Goal: Find contact information: Find contact information

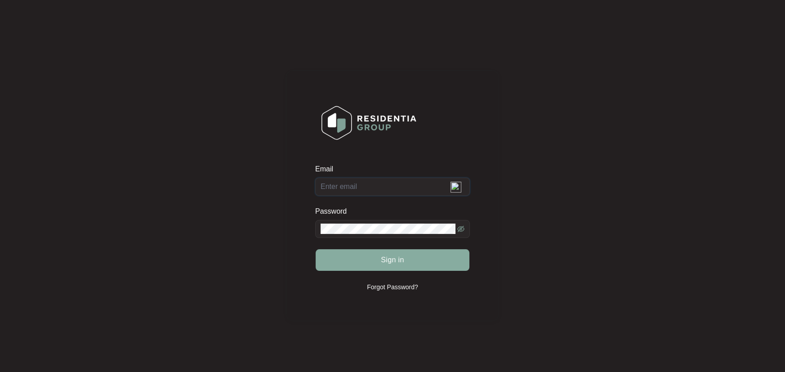
type input "[EMAIL_ADDRESS][DOMAIN_NAME]"
click at [389, 259] on span "Sign in" at bounding box center [392, 260] width 23 height 11
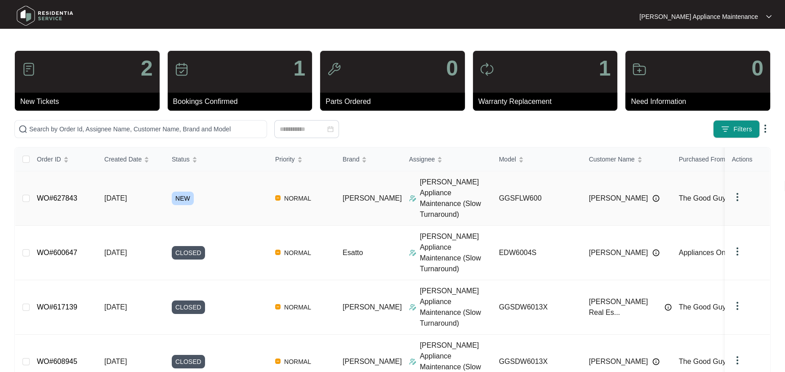
click at [201, 193] on div "NEW" at bounding box center [220, 198] width 96 height 13
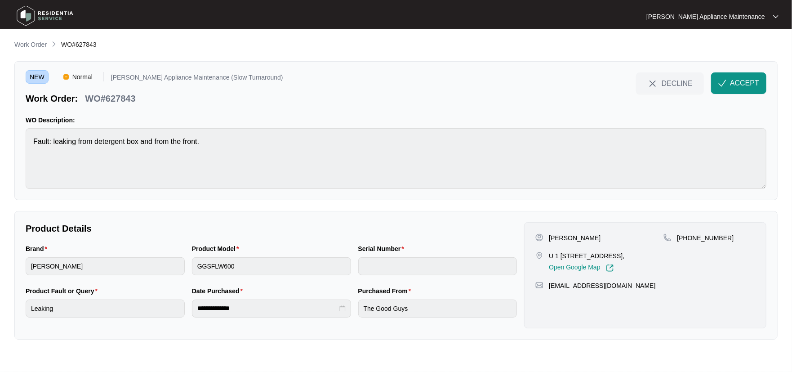
drag, startPoint x: 656, startPoint y: 257, endPoint x: 549, endPoint y: 254, distance: 107.1
click at [549, 254] on div "U 1 [STREET_ADDRESS], Open Google Map" at bounding box center [600, 261] width 128 height 21
copy p "U 1 [STREET_ADDRESS],"
drag, startPoint x: 138, startPoint y: 98, endPoint x: 85, endPoint y: 94, distance: 53.6
click at [85, 94] on div "WO#627843" at bounding box center [110, 97] width 58 height 16
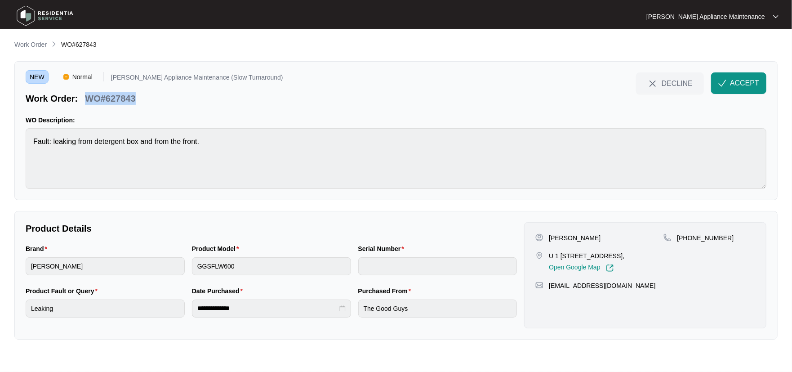
click at [95, 95] on p "WO#627843" at bounding box center [110, 98] width 50 height 13
drag, startPoint x: 133, startPoint y: 94, endPoint x: 88, endPoint y: 92, distance: 45.5
click at [88, 92] on p "WO#627843" at bounding box center [110, 98] width 50 height 13
copy p "WO#627843"
drag, startPoint x: 597, startPoint y: 237, endPoint x: 549, endPoint y: 240, distance: 48.2
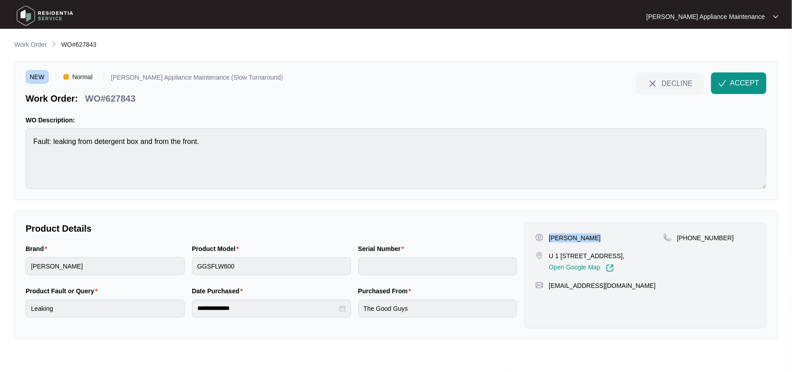
click at [549, 240] on div "[PERSON_NAME]" at bounding box center [600, 237] width 128 height 9
copy p "[PERSON_NAME]"
drag, startPoint x: 726, startPoint y: 232, endPoint x: 688, endPoint y: 236, distance: 38.0
click at [688, 236] on div "[PERSON_NAME] U 1 [STREET_ADDRESS], Open Google Map [PHONE_NUMBER] [EMAIL_ADDRE…" at bounding box center [645, 275] width 242 height 106
click at [688, 236] on p "[PHONE_NUMBER]" at bounding box center [705, 237] width 57 height 9
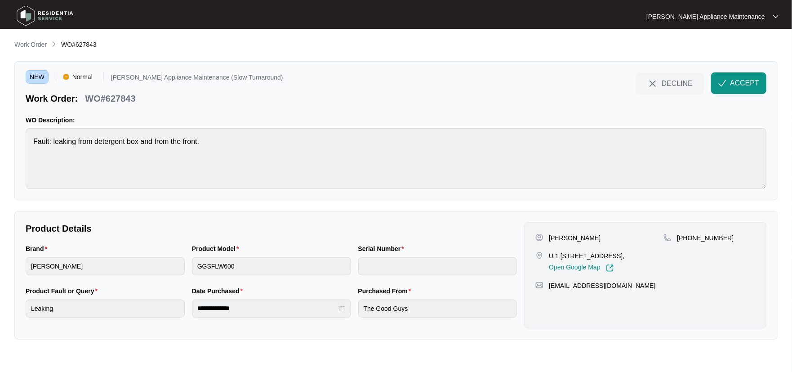
click at [688, 236] on p "[PHONE_NUMBER]" at bounding box center [705, 237] width 57 height 9
drag, startPoint x: 724, startPoint y: 235, endPoint x: 689, endPoint y: 236, distance: 34.2
click at [689, 236] on div "[PHONE_NUMBER]" at bounding box center [710, 237] width 92 height 9
copy p "431164515"
drag, startPoint x: 639, startPoint y: 285, endPoint x: 550, endPoint y: 284, distance: 89.0
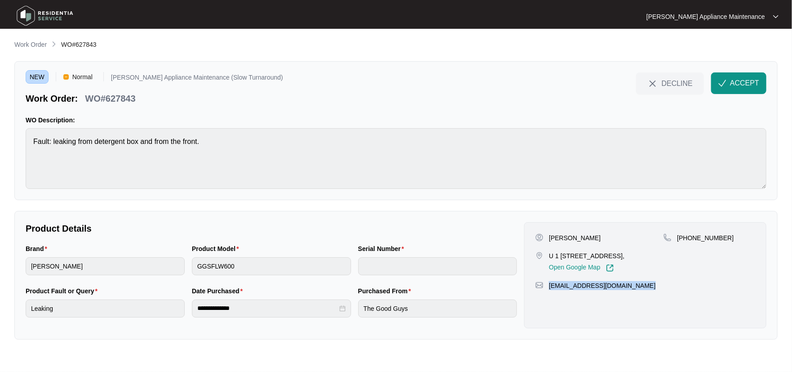
click at [550, 284] on div "[EMAIL_ADDRESS][DOMAIN_NAME]" at bounding box center [646, 285] width 220 height 9
copy p "[EMAIL_ADDRESS][DOMAIN_NAME]"
click at [27, 246] on form "**********" at bounding box center [272, 286] width 492 height 85
